Goal: Find specific page/section: Find specific page/section

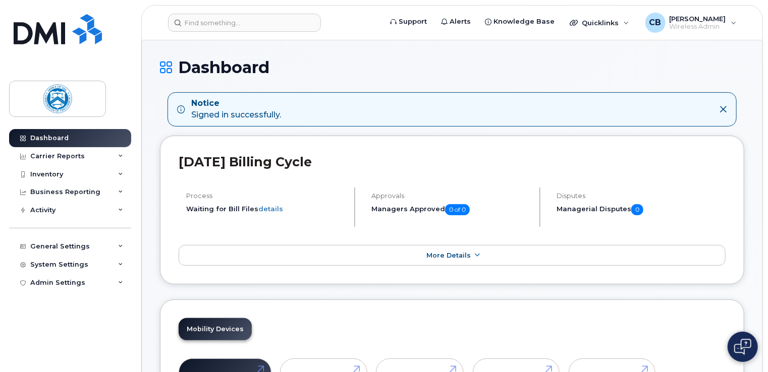
click at [723, 110] on icon at bounding box center [723, 109] width 8 height 8
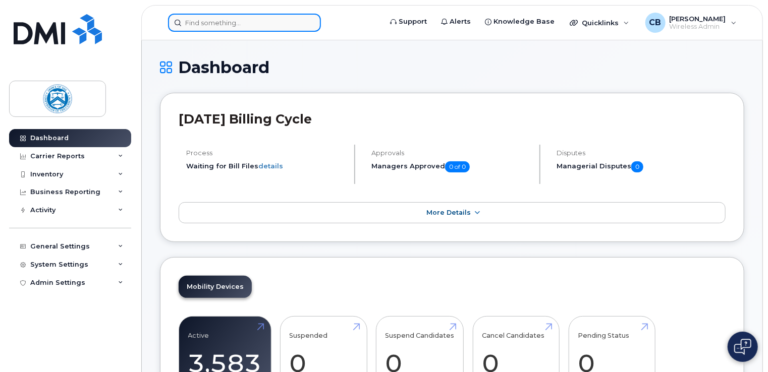
click at [258, 25] on input at bounding box center [244, 23] width 153 height 18
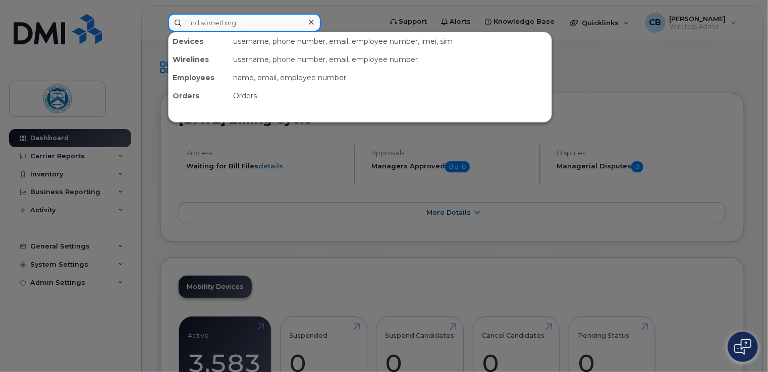
paste input "7712508071"
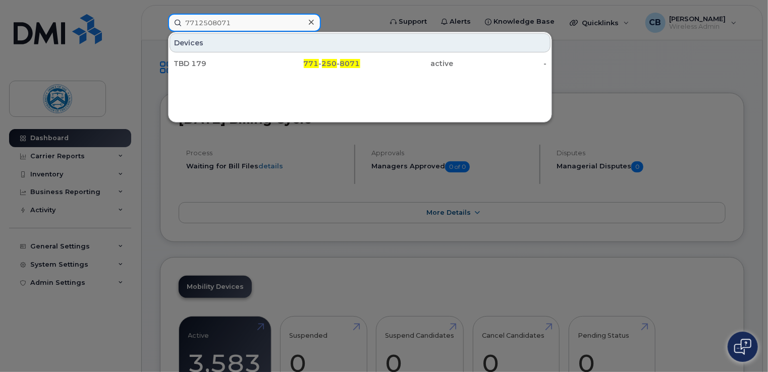
type input "7712508071"
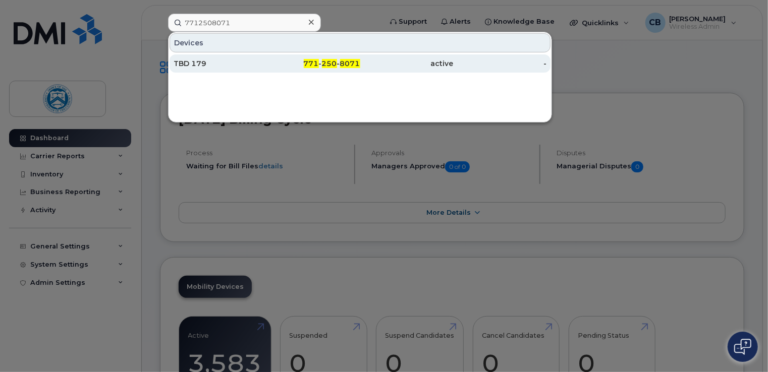
click at [210, 63] on div "TBD 179" at bounding box center [220, 64] width 93 height 10
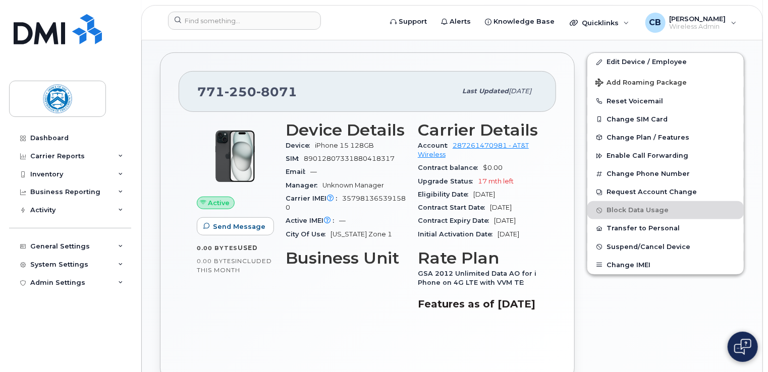
scroll to position [202, 0]
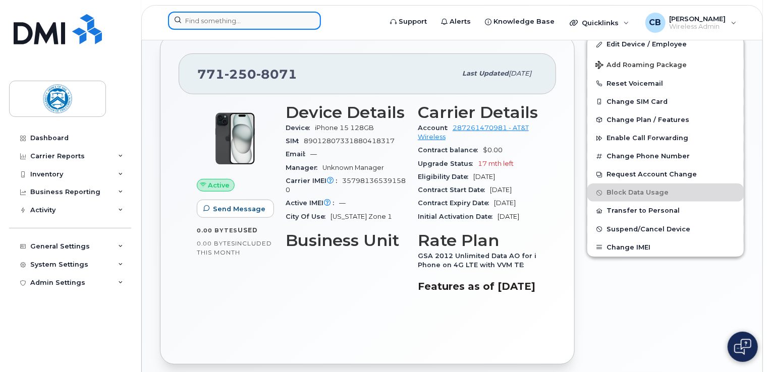
click at [252, 25] on input at bounding box center [244, 21] width 153 height 18
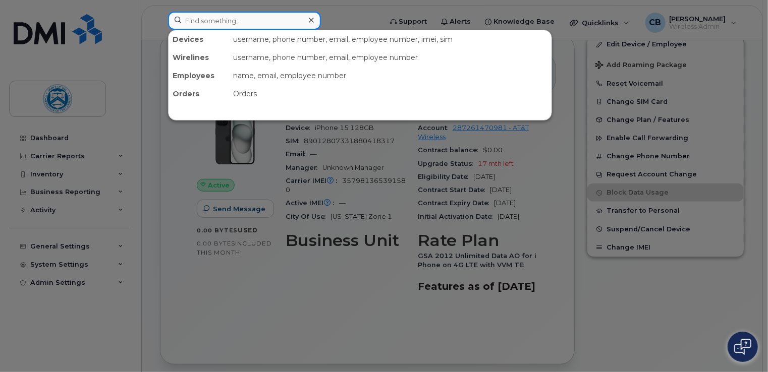
paste input "7712508071"
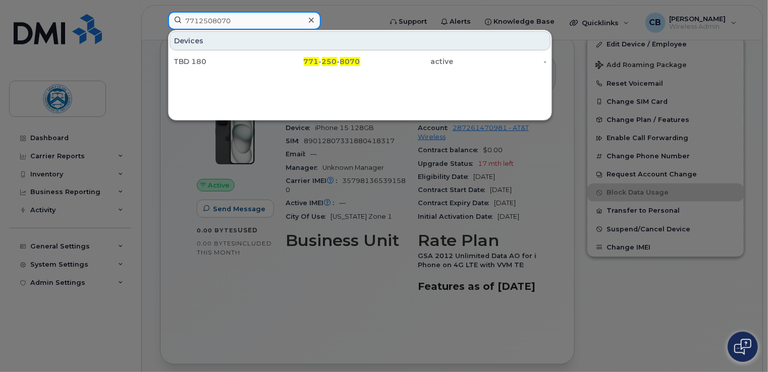
type input "7712508070"
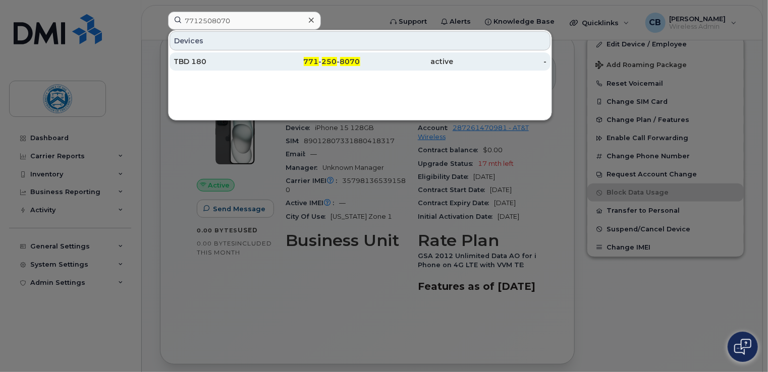
click at [206, 61] on div "TBD 180" at bounding box center [220, 62] width 93 height 10
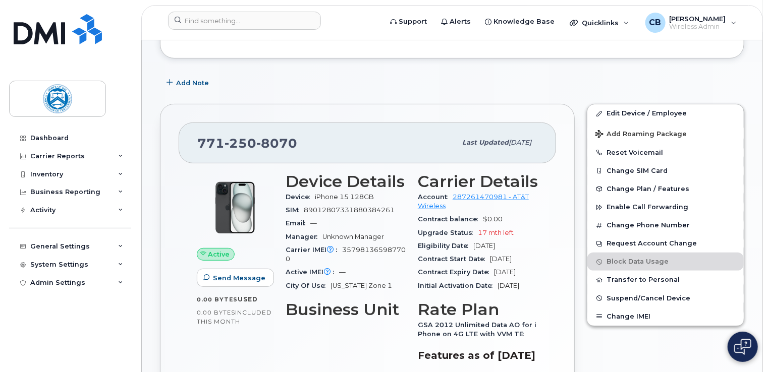
scroll to position [151, 0]
